Goal: Task Accomplishment & Management: Complete application form

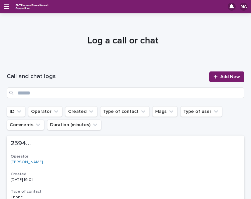
scroll to position [33, 0]
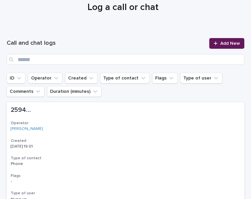
click at [236, 45] on link "Add New" at bounding box center [227, 43] width 35 height 11
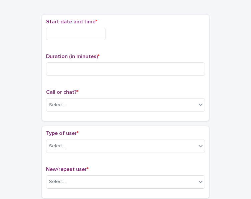
scroll to position [37, 0]
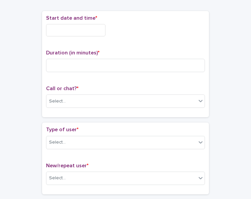
click at [71, 32] on input "text" at bounding box center [75, 30] width 59 height 12
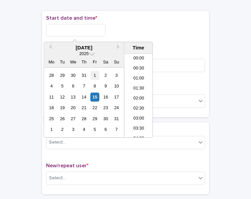
scroll to position [364, 0]
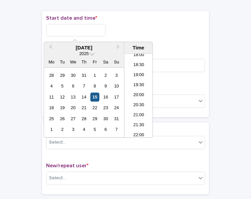
click at [99, 95] on div "15" at bounding box center [95, 97] width 9 height 9
click at [78, 30] on input "**********" at bounding box center [75, 30] width 59 height 12
click at [80, 29] on input "**********" at bounding box center [75, 30] width 59 height 12
type input "**********"
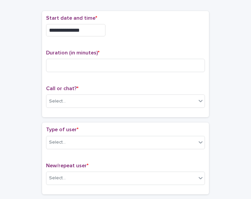
click at [126, 20] on p "Start date and time *" at bounding box center [125, 18] width 159 height 6
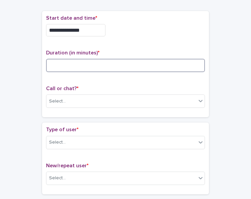
click at [97, 63] on input at bounding box center [125, 65] width 159 height 13
type input "**"
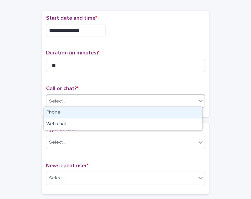
click at [66, 102] on div "Select..." at bounding box center [121, 101] width 150 height 11
click at [62, 114] on div "Phone" at bounding box center [123, 113] width 158 height 12
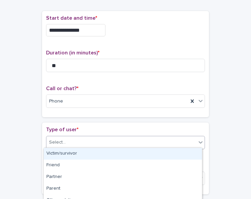
click at [59, 144] on div "Select..." at bounding box center [57, 142] width 17 height 7
click at [58, 157] on div "Victim/survivor" at bounding box center [123, 154] width 158 height 12
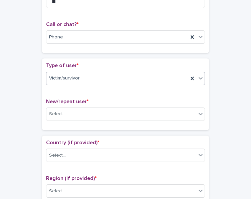
scroll to position [104, 0]
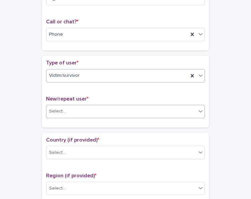
click at [114, 109] on div "Select..." at bounding box center [121, 111] width 150 height 11
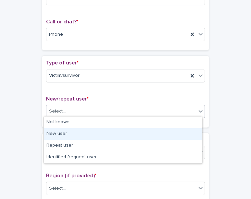
click at [92, 129] on div "New user" at bounding box center [123, 134] width 158 height 12
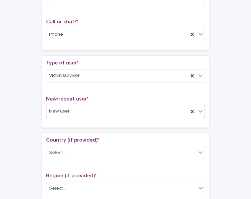
scroll to position [171, 0]
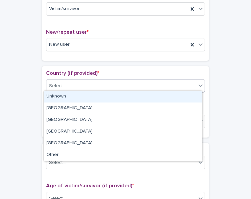
click at [93, 86] on div "Select..." at bounding box center [121, 86] width 150 height 11
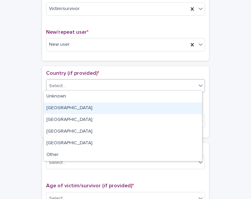
click at [74, 107] on div "[GEOGRAPHIC_DATA]" at bounding box center [123, 109] width 158 height 12
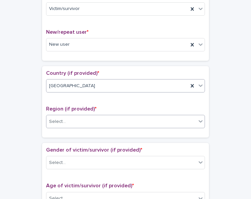
click at [72, 118] on div "Select..." at bounding box center [121, 121] width 150 height 11
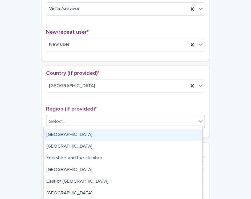
scroll to position [0, 0]
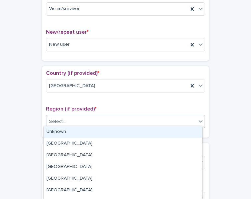
click at [82, 132] on div "Unknown" at bounding box center [123, 132] width 158 height 12
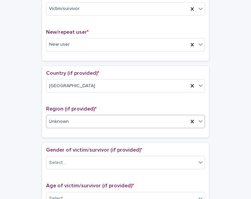
scroll to position [238, 0]
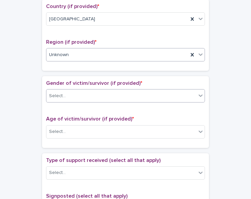
click at [97, 98] on div "Select..." at bounding box center [121, 96] width 150 height 11
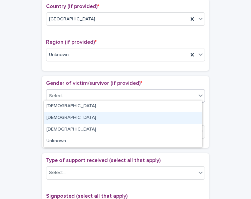
click at [72, 118] on div "[DEMOGRAPHIC_DATA]" at bounding box center [123, 118] width 158 height 12
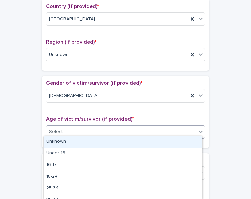
click at [74, 127] on div "Select..." at bounding box center [121, 131] width 150 height 11
click at [78, 141] on div "Unknown" at bounding box center [123, 142] width 158 height 12
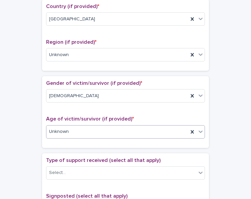
scroll to position [305, 0]
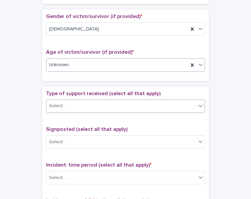
click at [99, 108] on div "Select..." at bounding box center [121, 106] width 150 height 11
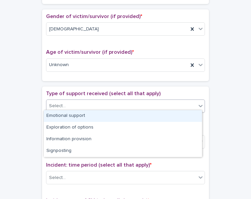
click at [92, 115] on div "Emotional support" at bounding box center [123, 116] width 158 height 12
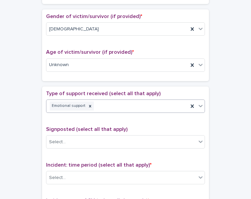
click at [98, 108] on div "Emotional support" at bounding box center [117, 106] width 142 height 12
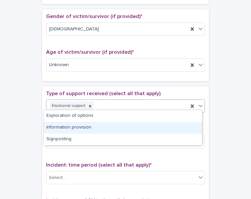
click at [93, 125] on div "Information provision" at bounding box center [123, 128] width 158 height 12
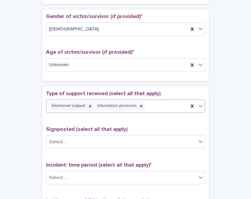
click at [111, 106] on div "Information provision" at bounding box center [116, 106] width 42 height 9
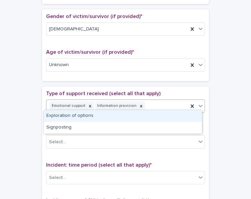
click at [101, 115] on div "Exploration of options" at bounding box center [123, 116] width 158 height 12
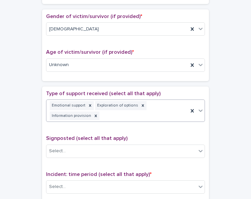
scroll to position [309, 0]
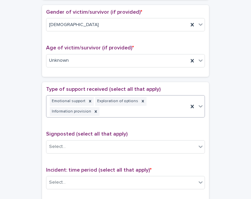
click at [160, 105] on div "Emotional support Exploration of options Information provision" at bounding box center [117, 107] width 142 height 22
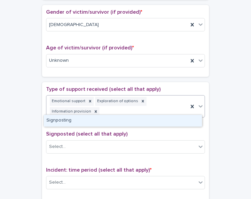
click at [122, 120] on div "Signposting" at bounding box center [123, 121] width 158 height 12
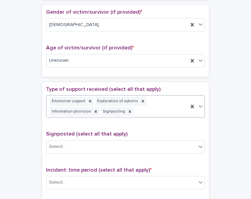
scroll to position [376, 0]
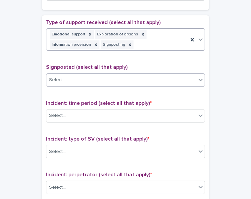
click at [101, 83] on div "Select..." at bounding box center [125, 80] width 159 height 13
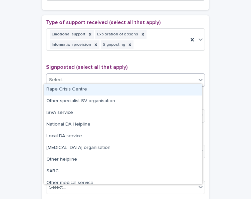
click at [94, 89] on div "Rape Crisis Centre" at bounding box center [123, 90] width 158 height 12
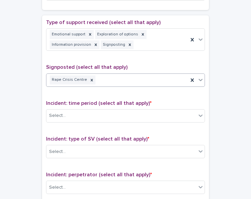
click at [108, 79] on div "Rape Crisis Centre" at bounding box center [117, 80] width 142 height 12
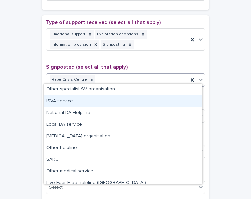
click at [86, 99] on div "ISVA service" at bounding box center [123, 102] width 158 height 12
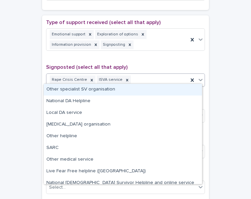
click at [133, 79] on div "Rape Crisis Centre ISVA service" at bounding box center [117, 80] width 142 height 12
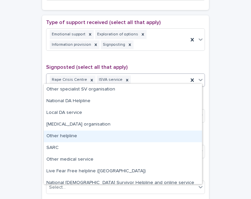
click at [93, 137] on div "Other helpline" at bounding box center [123, 137] width 158 height 12
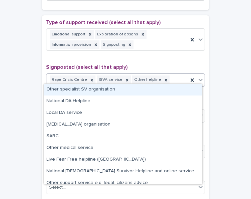
click at [171, 80] on div "Rape Crisis Centre ISVA service Other helpline" at bounding box center [117, 80] width 142 height 12
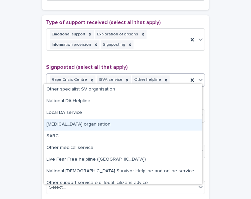
click at [116, 120] on div "[MEDICAL_DATA] organisation" at bounding box center [123, 125] width 158 height 12
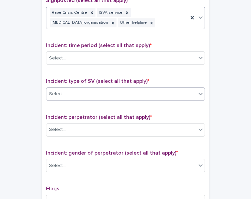
scroll to position [447, 0]
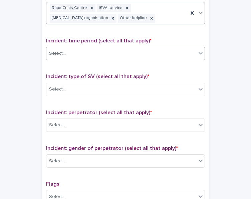
click at [103, 49] on div "Select..." at bounding box center [121, 53] width 150 height 11
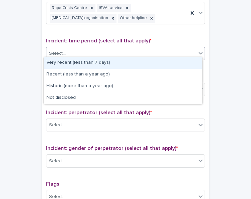
drag, startPoint x: 71, startPoint y: 69, endPoint x: 72, endPoint y: 65, distance: 4.4
click at [72, 65] on div "Very recent (less than 7 days)" at bounding box center [123, 63] width 158 height 12
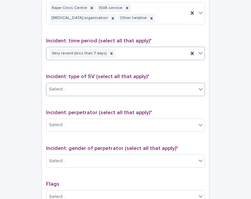
click at [74, 87] on div "Select..." at bounding box center [121, 89] width 150 height 11
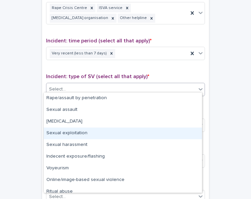
scroll to position [17, 0]
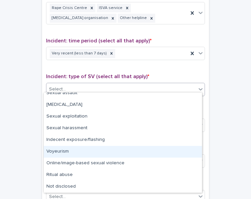
click at [100, 154] on div "Voyeurism" at bounding box center [123, 152] width 158 height 12
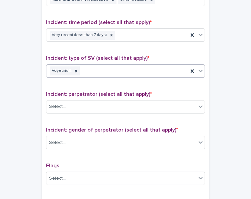
scroll to position [481, 0]
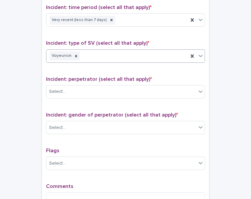
click at [137, 57] on div "Voyeurism" at bounding box center [117, 56] width 142 height 12
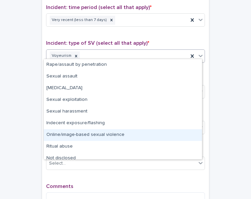
click at [85, 135] on div "Online/image-based sexual violence" at bounding box center [123, 135] width 158 height 12
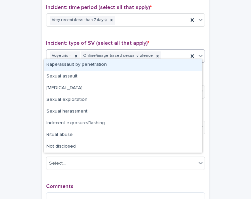
click at [162, 53] on div "Voyeurism Online/image-based sexual violence" at bounding box center [117, 56] width 142 height 12
click at [171, 40] on p "Incident: type of SV (select all that apply) *" at bounding box center [125, 43] width 159 height 6
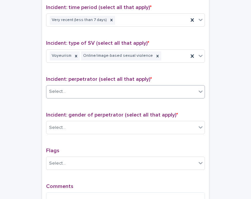
click at [121, 89] on div "Select..." at bounding box center [121, 91] width 150 height 11
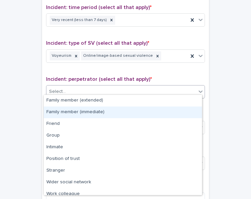
scroll to position [28, 0]
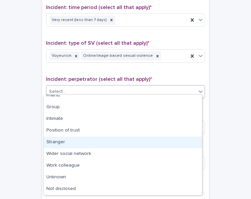
click at [74, 145] on div "Stranger" at bounding box center [123, 143] width 158 height 12
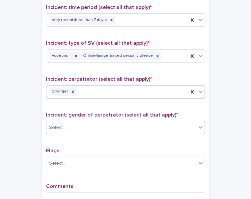
click at [88, 126] on div "Select..." at bounding box center [121, 127] width 150 height 11
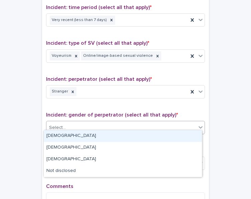
click at [80, 138] on div "[DEMOGRAPHIC_DATA]" at bounding box center [123, 136] width 158 height 12
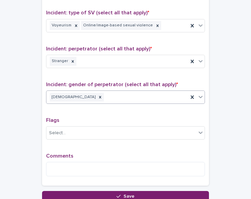
scroll to position [514, 0]
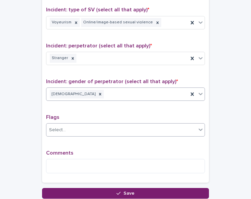
click at [86, 125] on div "Select..." at bounding box center [121, 130] width 150 height 11
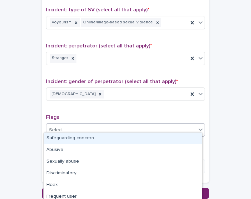
scroll to position [548, 0]
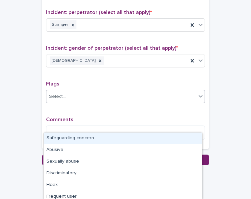
click at [94, 117] on p "Comments" at bounding box center [125, 120] width 159 height 6
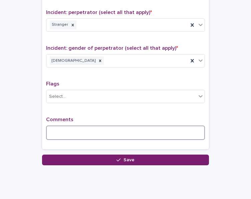
click at [85, 129] on textarea at bounding box center [125, 133] width 159 height 14
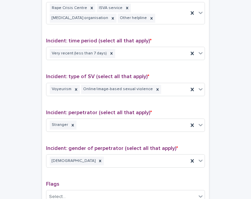
scroll to position [573, 0]
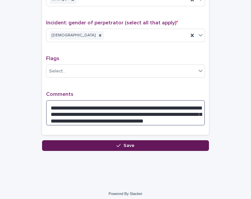
type textarea "**********"
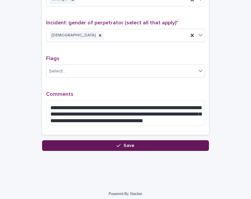
click at [124, 143] on span "Save" at bounding box center [129, 145] width 11 height 5
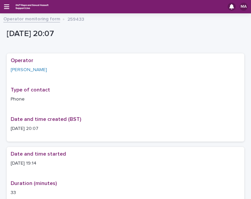
click at [44, 25] on div "[DATE] 20:07" at bounding box center [126, 35] width 238 height 20
click at [44, 18] on link "Operator monitoring form" at bounding box center [31, 19] width 57 height 8
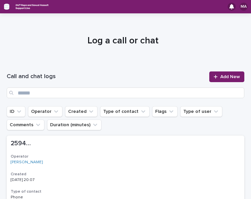
click at [7, 7] on icon "button" at bounding box center [6, 7] width 5 height 6
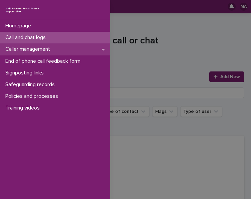
click at [36, 48] on p "Caller management" at bounding box center [29, 49] width 53 height 6
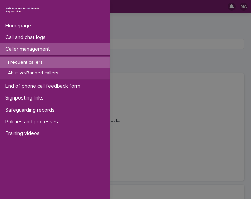
click at [29, 63] on p "Frequent callers" at bounding box center [25, 63] width 45 height 6
click at [130, 79] on div "Homepage Call and chat logs Caller management Frequent callers Abusive/Banned c…" at bounding box center [125, 99] width 251 height 199
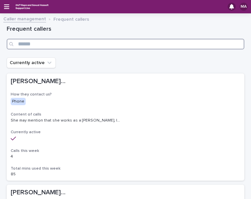
click at [80, 41] on input "Search" at bounding box center [126, 44] width 238 height 11
type input "*****"
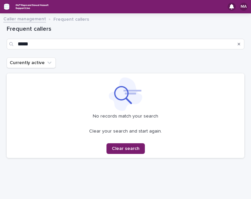
click at [7, 8] on icon "button" at bounding box center [6, 7] width 5 height 6
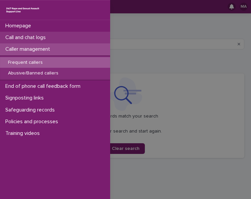
click at [28, 37] on p "Call and chat logs" at bounding box center [27, 37] width 48 height 6
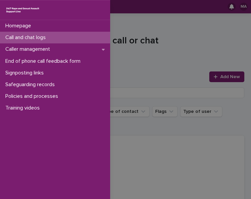
click at [215, 54] on div "Homepage Call and chat logs Caller management End of phone call feedback form S…" at bounding box center [125, 99] width 251 height 199
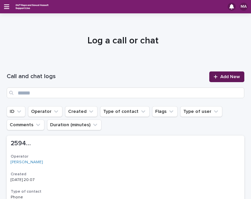
click at [221, 77] on span "Add New" at bounding box center [231, 77] width 20 height 5
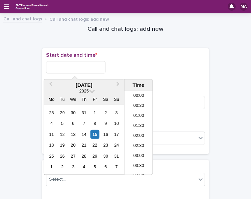
click at [56, 66] on input "text" at bounding box center [75, 67] width 59 height 12
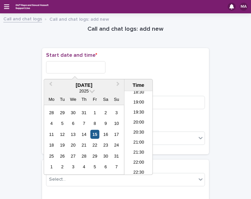
click at [97, 131] on div "15" at bounding box center [95, 134] width 9 height 9
click at [89, 63] on input "**********" at bounding box center [75, 67] width 59 height 12
type input "**********"
click at [120, 61] on div "**********" at bounding box center [125, 67] width 159 height 12
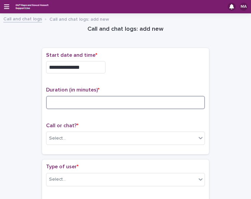
click at [93, 101] on input at bounding box center [125, 102] width 159 height 13
type input "*"
type input "**"
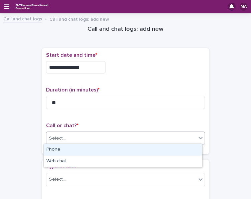
click at [82, 142] on div "Select..." at bounding box center [121, 138] width 150 height 11
click at [74, 149] on div "Phone" at bounding box center [123, 150] width 158 height 12
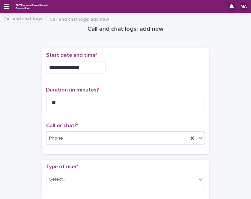
scroll to position [67, 0]
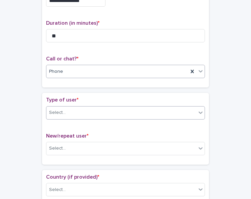
click at [98, 113] on div "Select..." at bounding box center [121, 112] width 150 height 11
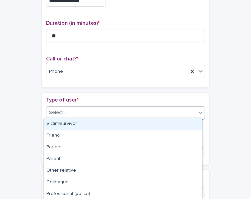
click at [90, 123] on div "Victim/survivor" at bounding box center [123, 124] width 158 height 12
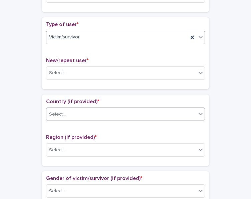
scroll to position [100, 0]
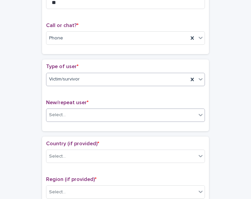
click at [79, 110] on div "Select..." at bounding box center [121, 115] width 150 height 11
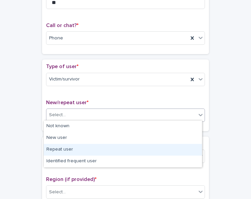
click at [62, 151] on div "Repeat user" at bounding box center [123, 150] width 158 height 12
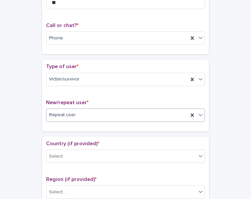
scroll to position [134, 0]
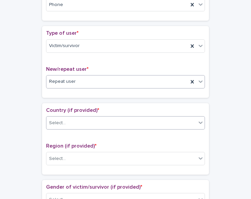
click at [71, 126] on div "Select..." at bounding box center [121, 123] width 150 height 11
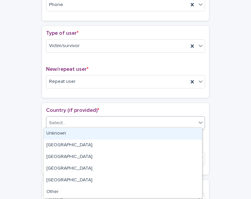
click at [67, 135] on div "Unknown" at bounding box center [123, 134] width 158 height 12
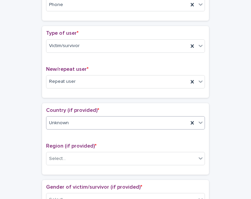
scroll to position [167, 0]
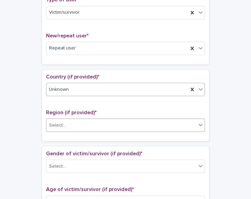
click at [72, 122] on div "Select..." at bounding box center [121, 125] width 150 height 11
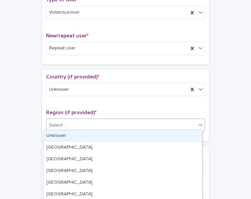
click at [65, 136] on div "Unknown" at bounding box center [123, 136] width 158 height 12
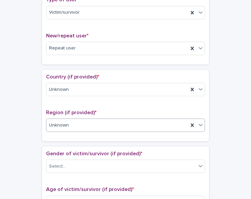
scroll to position [234, 0]
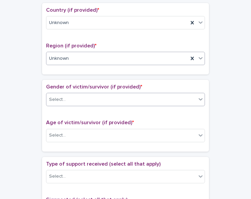
click at [81, 102] on div "Select..." at bounding box center [121, 99] width 150 height 11
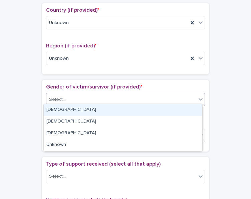
click at [75, 111] on div "[DEMOGRAPHIC_DATA]" at bounding box center [123, 110] width 158 height 12
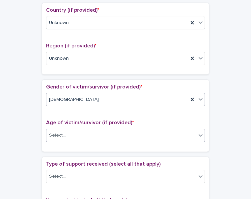
click at [68, 131] on div "Select..." at bounding box center [121, 135] width 150 height 11
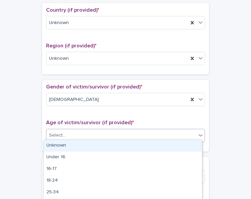
click at [63, 143] on div "Unknown" at bounding box center [123, 146] width 158 height 12
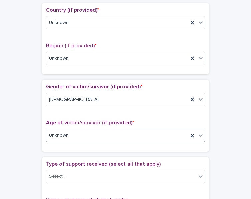
scroll to position [301, 0]
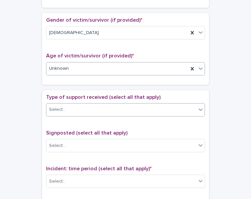
click at [79, 113] on div "Select..." at bounding box center [125, 109] width 159 height 13
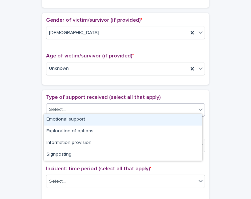
click at [76, 119] on div "Emotional support" at bounding box center [123, 120] width 158 height 12
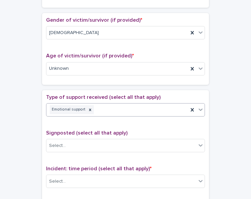
click at [84, 112] on div "Emotional support" at bounding box center [117, 110] width 142 height 12
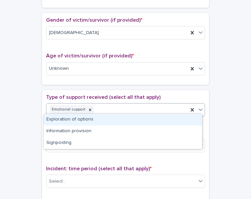
click at [81, 121] on div "Exploration of options" at bounding box center [123, 120] width 158 height 12
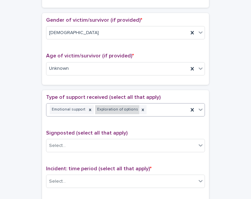
click at [115, 111] on div "Exploration of options" at bounding box center [117, 109] width 44 height 9
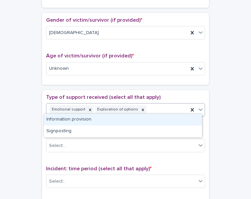
click at [102, 120] on div "Information provision" at bounding box center [123, 120] width 158 height 12
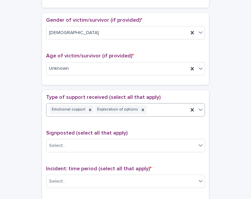
scroll to position [305, 0]
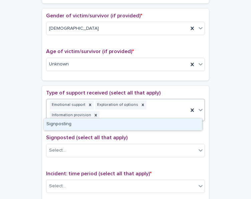
click at [167, 109] on div "Emotional support Exploration of options Information provision" at bounding box center [117, 110] width 142 height 22
click at [130, 126] on div "Signposting" at bounding box center [123, 125] width 158 height 12
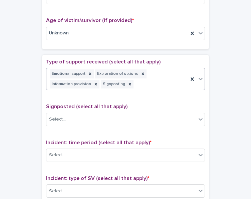
scroll to position [339, 0]
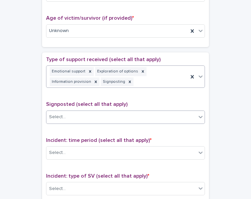
click at [113, 117] on div "Select..." at bounding box center [121, 117] width 150 height 11
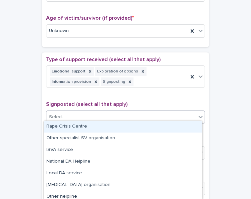
click at [105, 122] on div "Rape Crisis Centre" at bounding box center [123, 127] width 158 height 12
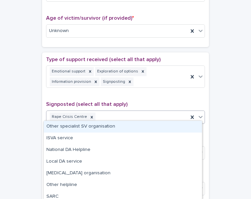
click at [111, 115] on div "Rape Crisis Centre" at bounding box center [117, 117] width 142 height 12
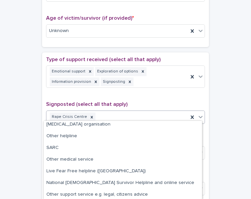
scroll to position [50, 0]
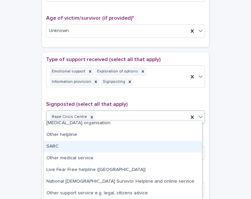
click at [86, 144] on div "SARC" at bounding box center [123, 147] width 158 height 12
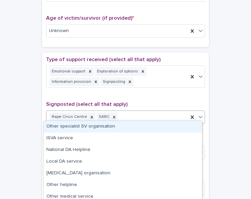
click at [134, 116] on div "Rape Crisis Centre SARC" at bounding box center [117, 117] width 142 height 12
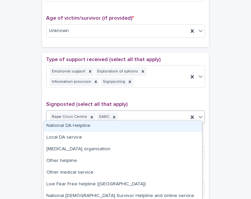
scroll to position [38, 0]
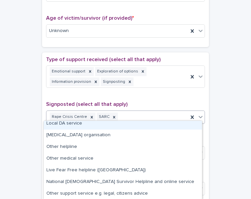
click at [228, 117] on div "**********" at bounding box center [126, 22] width 238 height 686
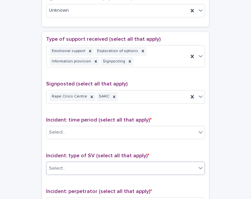
scroll to position [405, 0]
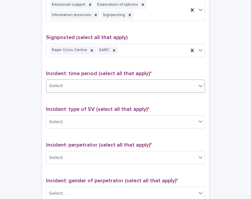
click at [113, 81] on div "Select..." at bounding box center [121, 86] width 150 height 11
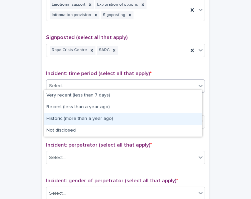
click at [90, 115] on div "Historic (more than a year ago)" at bounding box center [123, 119] width 158 height 12
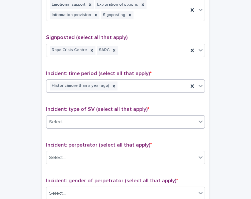
click at [92, 117] on div "Select..." at bounding box center [121, 122] width 150 height 11
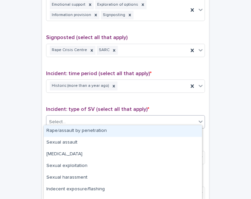
click at [76, 134] on div "Rape/assault by penetration" at bounding box center [123, 131] width 158 height 12
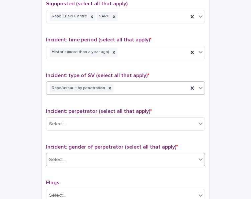
scroll to position [472, 0]
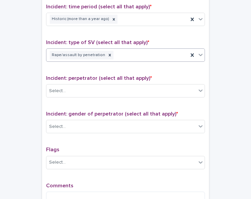
click at [150, 56] on div "Rape/assault by penetration" at bounding box center [117, 55] width 142 height 12
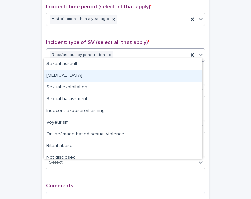
click at [118, 80] on div "[MEDICAL_DATA]" at bounding box center [123, 76] width 158 height 12
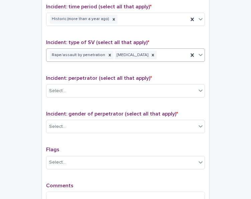
click at [159, 53] on div "Rape/assault by penetration [MEDICAL_DATA]" at bounding box center [117, 55] width 142 height 12
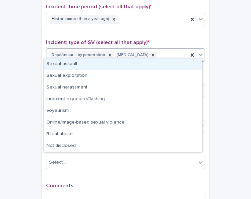
click at [117, 68] on div "Sexual assault" at bounding box center [123, 64] width 158 height 12
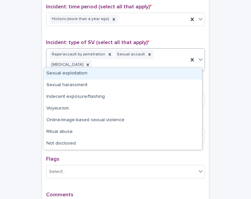
click at [165, 59] on div "Rape/assault by penetration Sexual assault [MEDICAL_DATA]" at bounding box center [117, 60] width 142 height 22
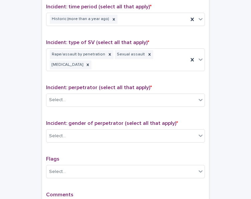
click at [145, 100] on div "Select..." at bounding box center [121, 100] width 150 height 11
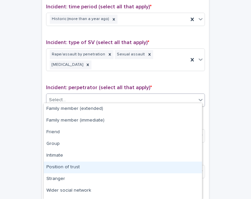
click at [81, 167] on div "Position of trust" at bounding box center [123, 168] width 158 height 12
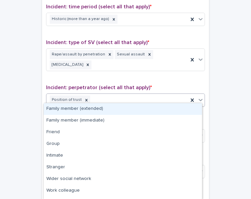
click at [138, 100] on div "Position of trust" at bounding box center [117, 100] width 142 height 12
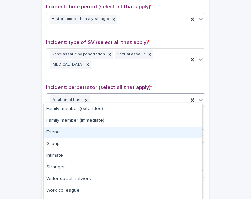
scroll to position [21, 0]
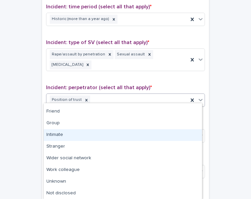
click at [89, 130] on div "Intimate" at bounding box center [123, 135] width 158 height 12
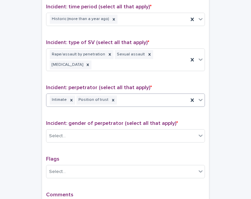
click at [157, 96] on div "Intimate Position of trust" at bounding box center [117, 100] width 142 height 12
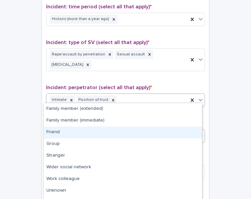
click at [83, 135] on div "Friend" at bounding box center [123, 133] width 158 height 12
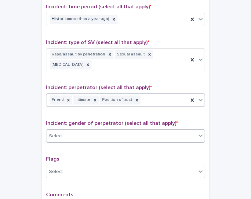
click at [92, 131] on div "Select..." at bounding box center [121, 136] width 150 height 11
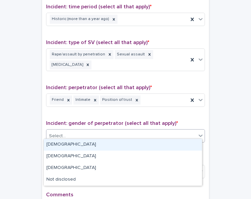
click at [80, 142] on div "[DEMOGRAPHIC_DATA]" at bounding box center [123, 145] width 158 height 12
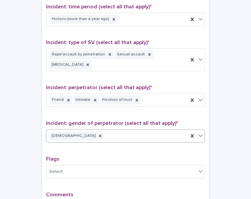
scroll to position [539, 0]
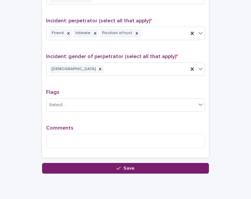
click at [78, 129] on div "Comments" at bounding box center [125, 139] width 159 height 29
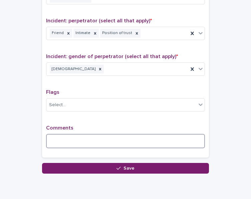
click at [69, 135] on textarea at bounding box center [125, 141] width 159 height 14
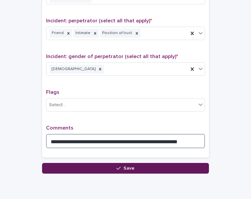
type textarea "**********"
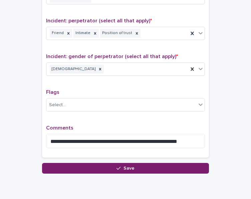
click at [117, 166] on icon "button" at bounding box center [119, 168] width 4 height 5
